Goal: Check status: Check status

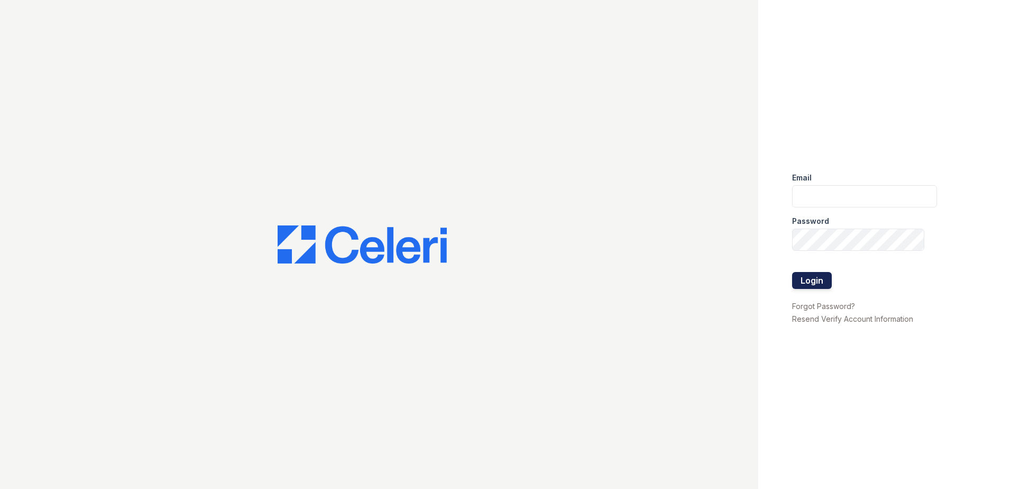
type input "acosman@trinity-pm.com"
click at [824, 283] on button "Login" at bounding box center [812, 280] width 40 height 17
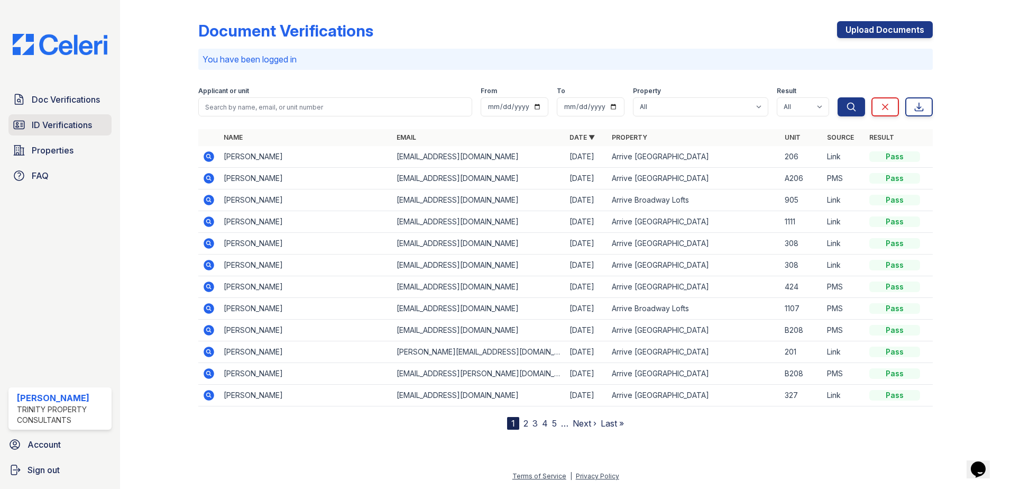
click at [47, 123] on span "ID Verifications" at bounding box center [62, 124] width 60 height 13
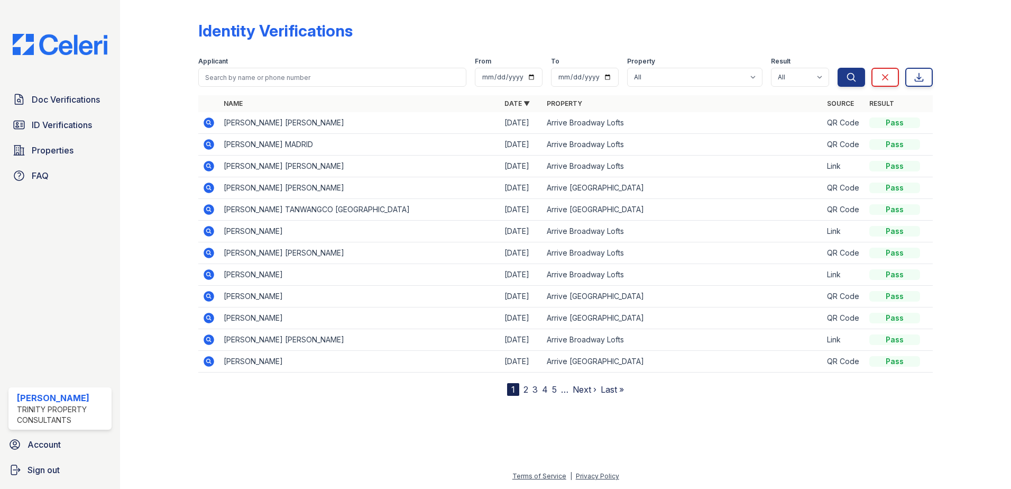
click at [206, 119] on icon at bounding box center [209, 122] width 11 height 11
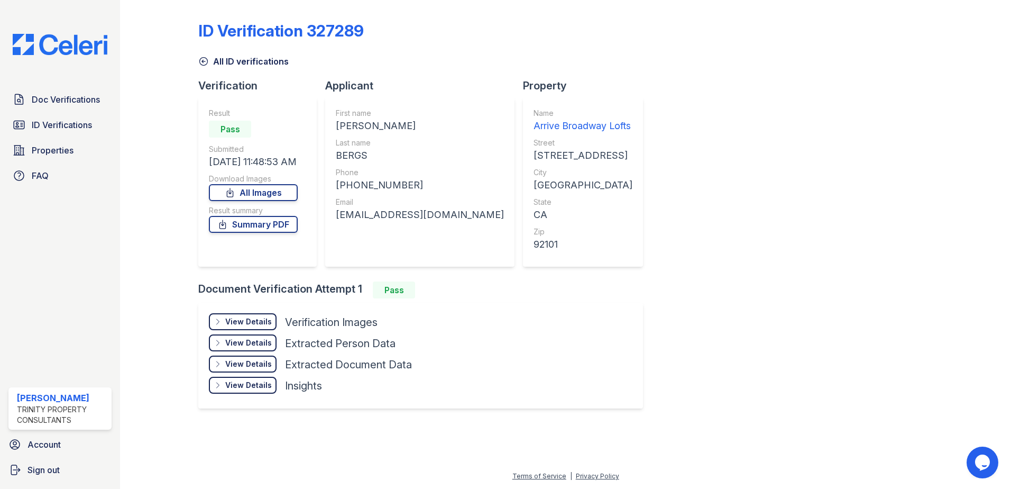
click at [270, 315] on div "View Details Details" at bounding box center [243, 321] width 68 height 17
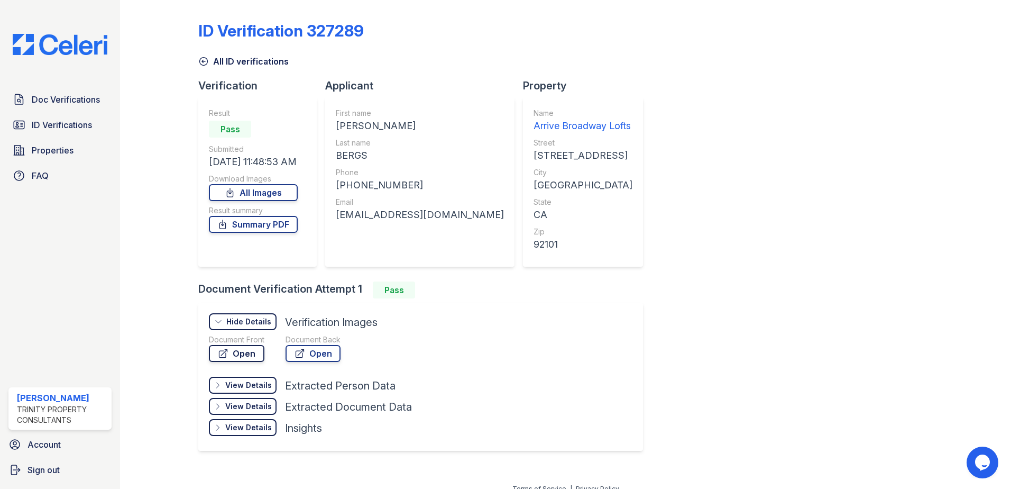
click at [236, 354] on link "Open" at bounding box center [237, 353] width 56 height 17
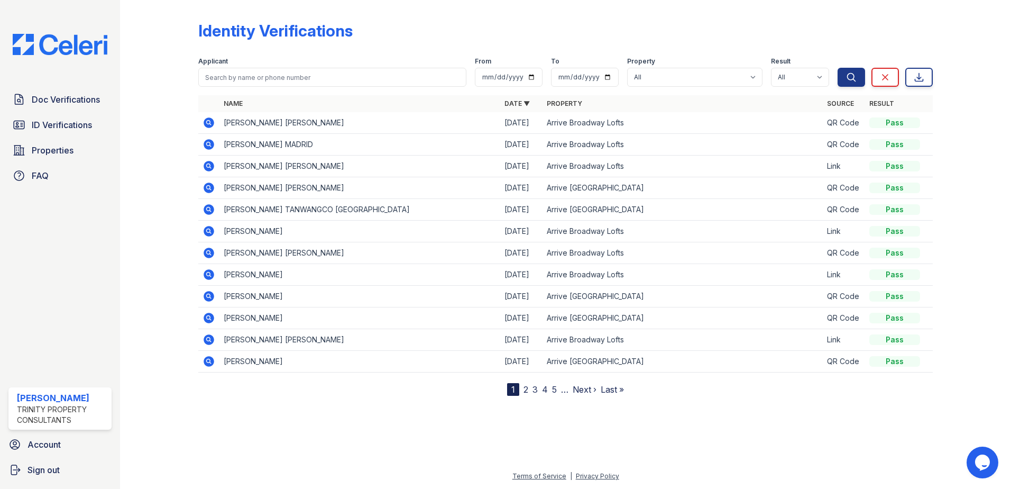
click at [207, 165] on icon at bounding box center [208, 165] width 3 height 3
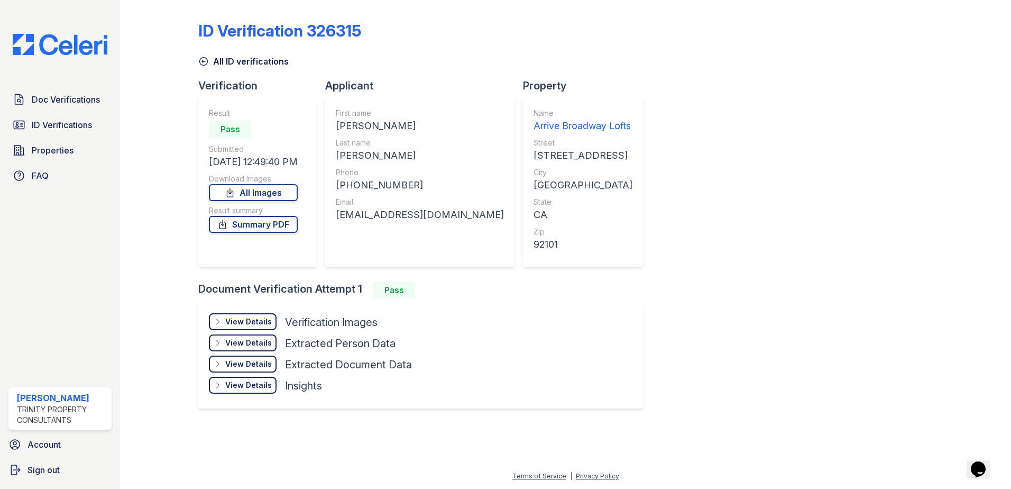
click at [262, 321] on div "View Details" at bounding box center [248, 321] width 47 height 11
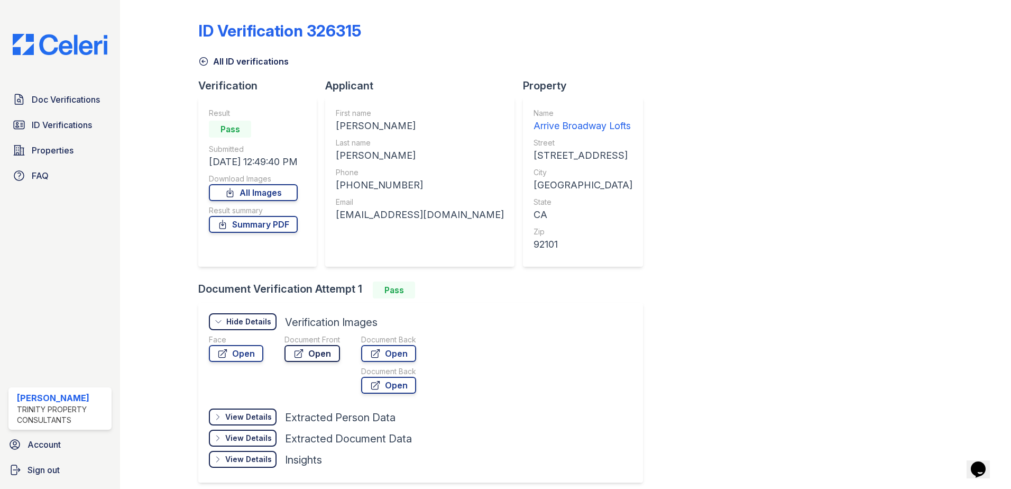
click at [309, 353] on link "Open" at bounding box center [312, 353] width 56 height 17
click at [234, 346] on link "Open" at bounding box center [236, 353] width 54 height 17
click at [309, 358] on link "Open" at bounding box center [312, 353] width 56 height 17
click at [76, 130] on span "ID Verifications" at bounding box center [62, 124] width 60 height 13
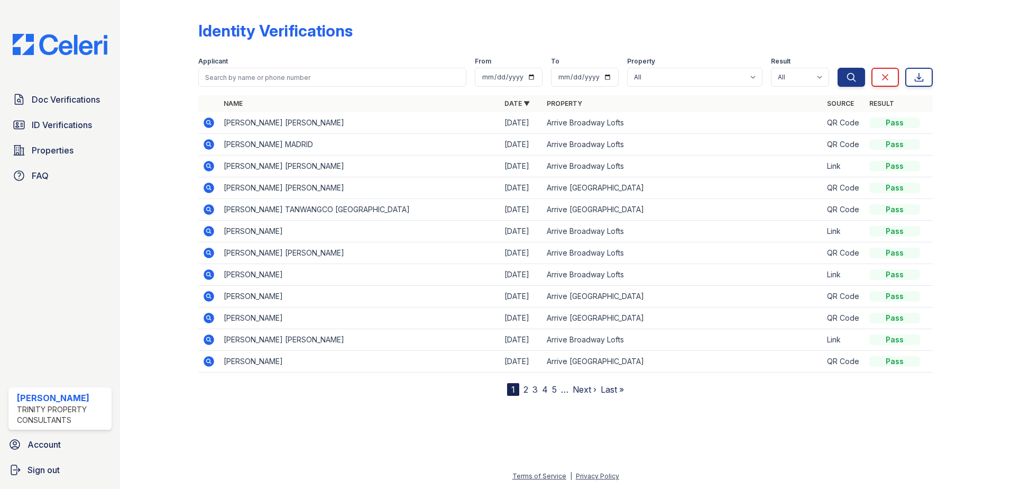
click at [209, 251] on icon at bounding box center [209, 252] width 13 height 13
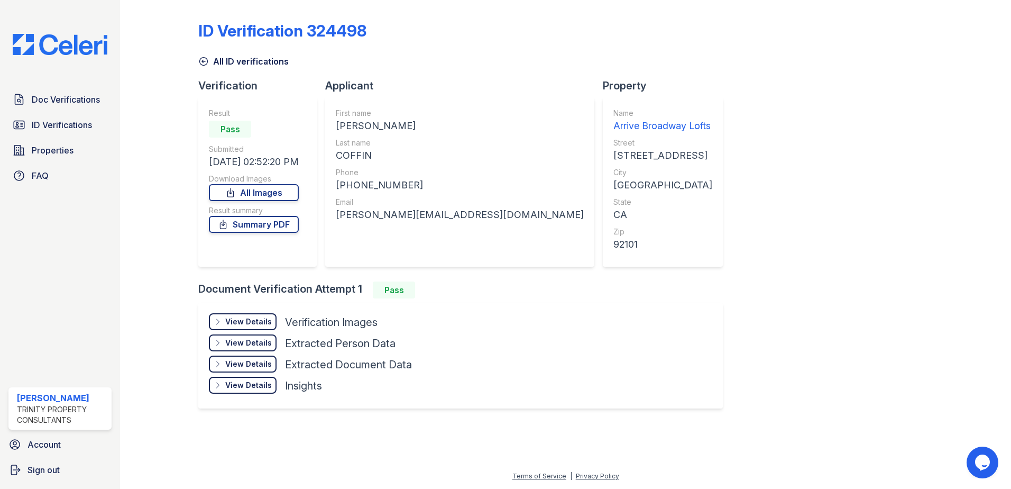
click at [245, 322] on div "View Details" at bounding box center [248, 321] width 47 height 11
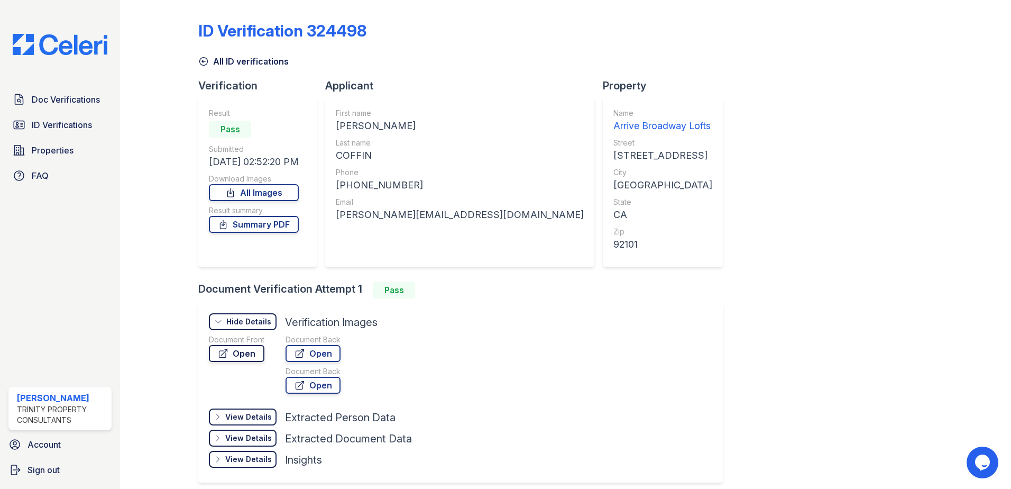
click at [242, 354] on link "Open" at bounding box center [237, 353] width 56 height 17
click at [40, 104] on span "Doc Verifications" at bounding box center [66, 99] width 68 height 13
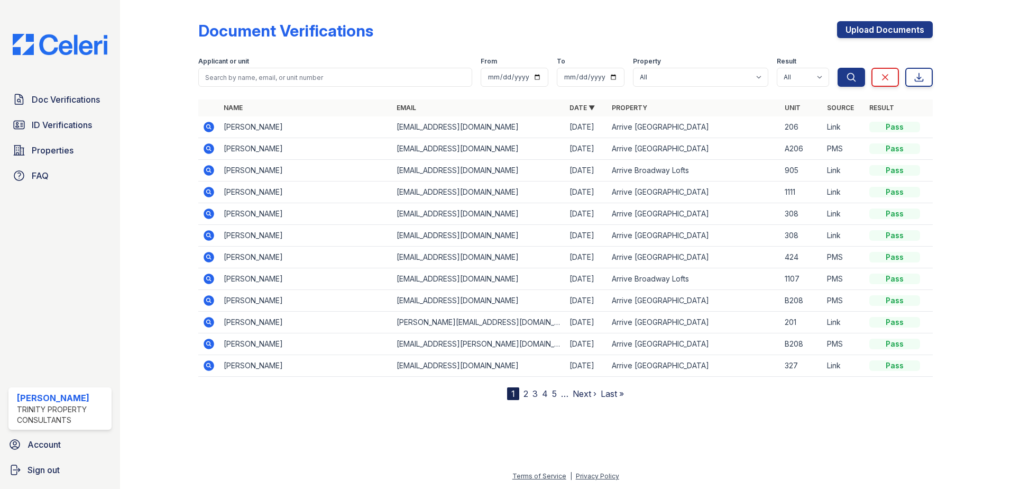
click at [214, 126] on icon at bounding box center [209, 127] width 11 height 11
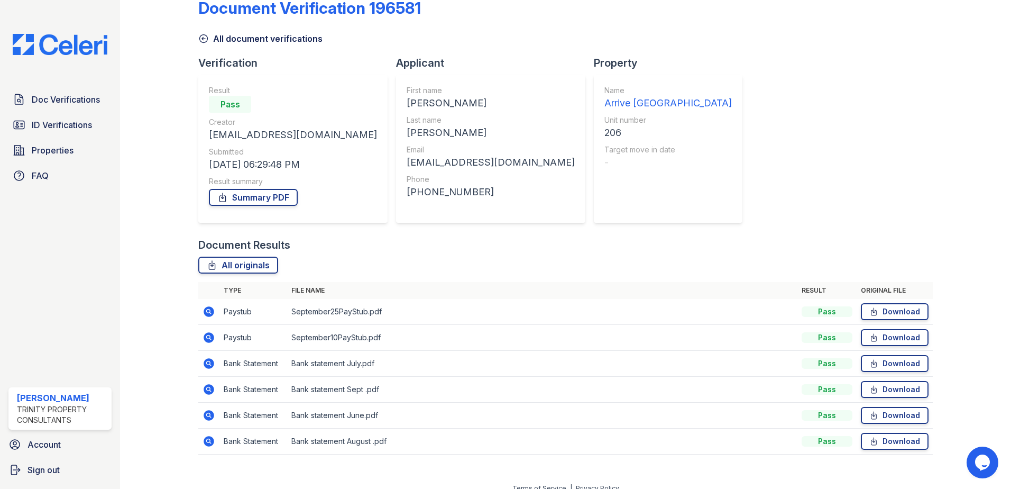
scroll to position [35, 0]
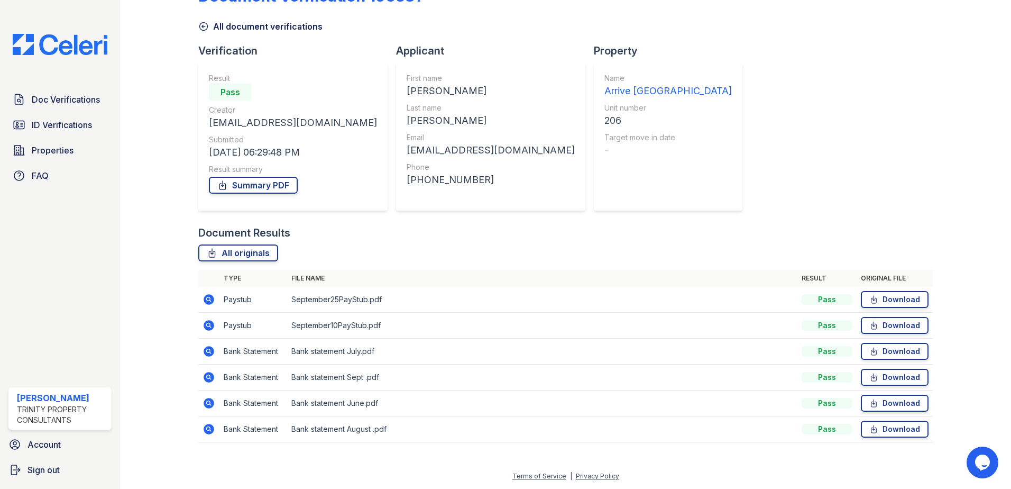
click at [207, 298] on icon at bounding box center [208, 298] width 3 height 3
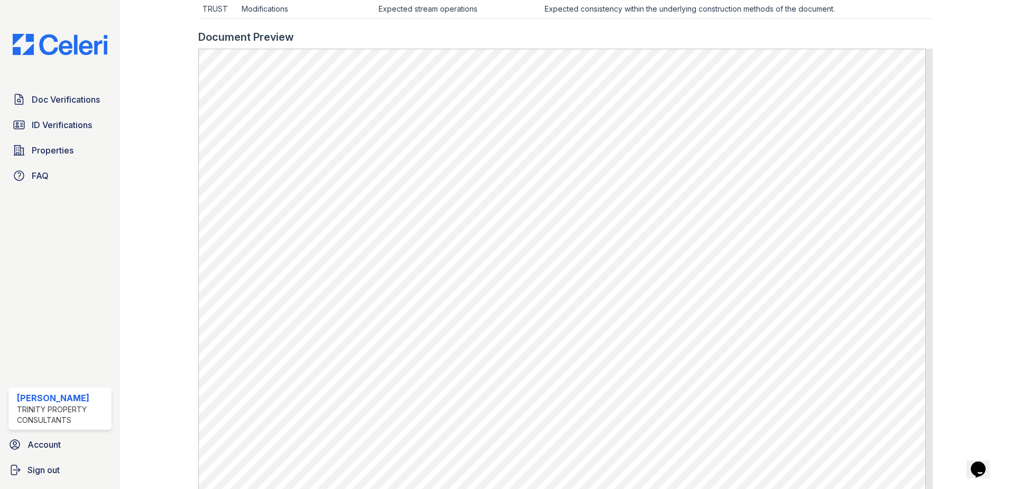
scroll to position [476, 0]
